Goal: Task Accomplishment & Management: Use online tool/utility

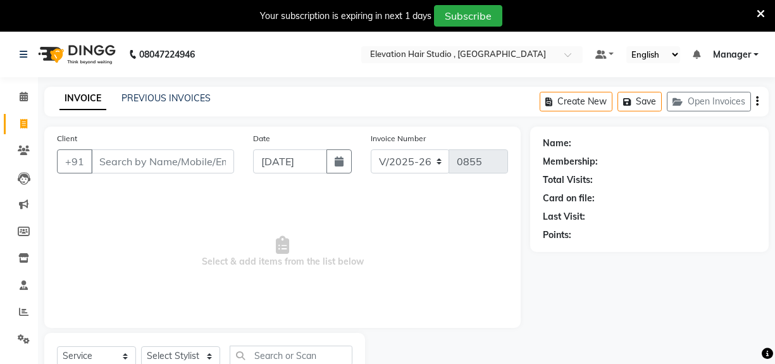
select select "6886"
select select "service"
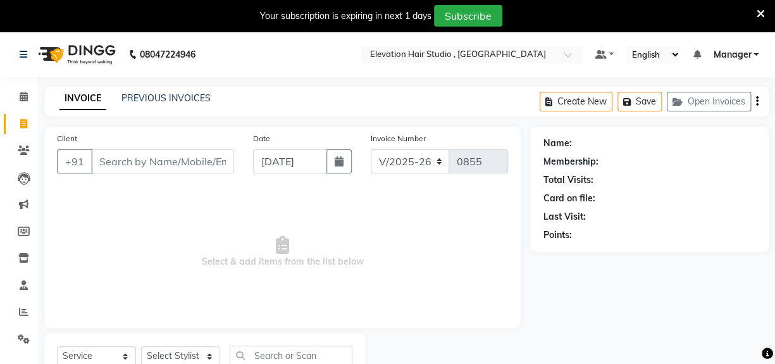
click at [207, 158] on input "Client" at bounding box center [162, 161] width 143 height 24
click at [758, 15] on icon at bounding box center [761, 13] width 8 height 11
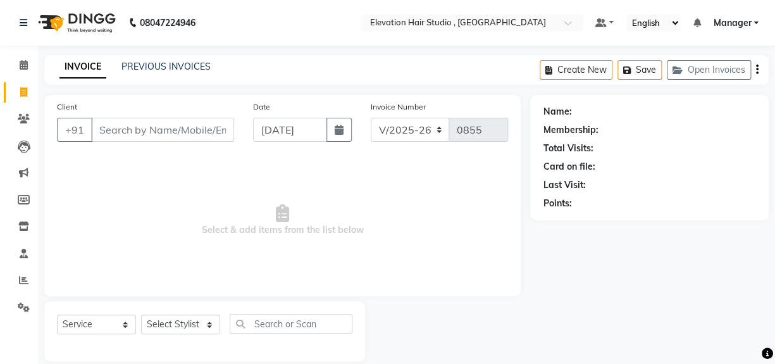
click at [377, 179] on span "Select & add items from the list below" at bounding box center [282, 220] width 451 height 127
click at [164, 125] on input "Client" at bounding box center [162, 130] width 143 height 24
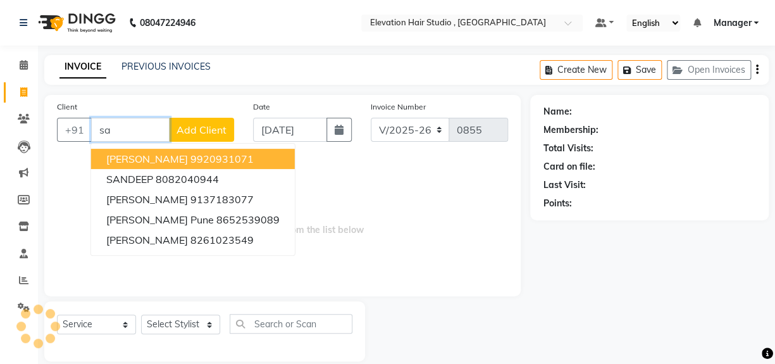
type input "s"
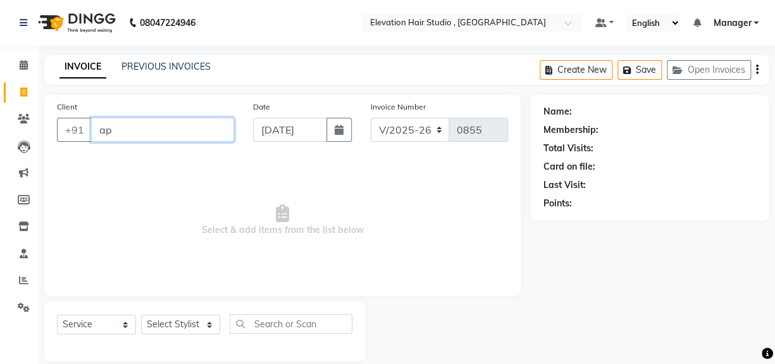
type input "a"
